Goal: Task Accomplishment & Management: Manage account settings

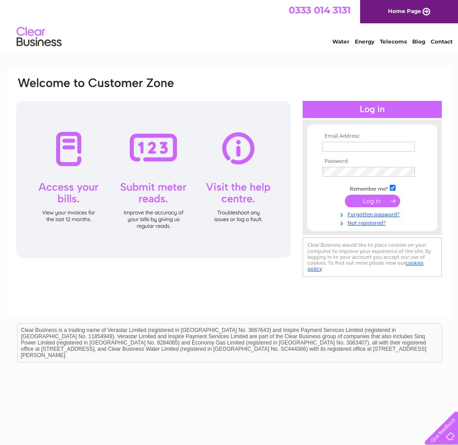
type input "[EMAIL_ADDRESS][DOMAIN_NAME]"
click at [396, 202] on input "submit" at bounding box center [372, 201] width 55 height 13
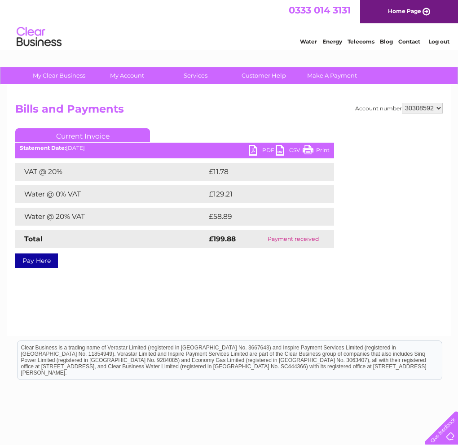
click at [254, 151] on link "PDF" at bounding box center [262, 151] width 27 height 13
click at [257, 148] on link "PDF" at bounding box center [262, 151] width 27 height 13
